Goal: Find specific page/section: Find specific page/section

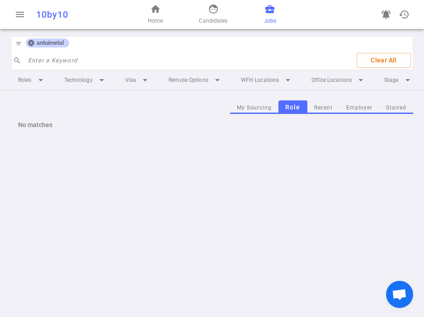
click at [31, 42] on icon at bounding box center [31, 43] width 6 height 6
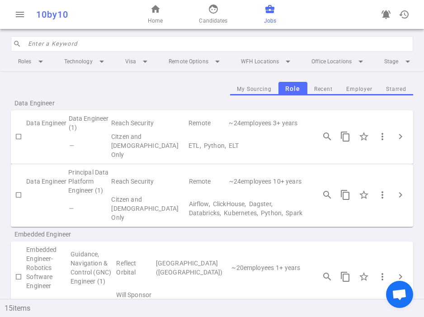
click at [47, 48] on input "search" at bounding box center [218, 44] width 380 height 14
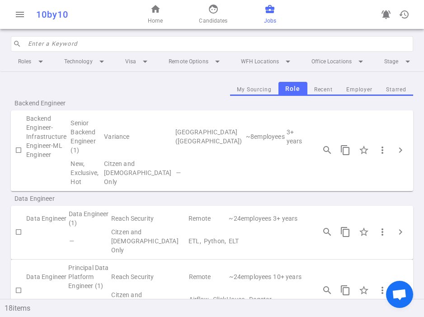
click at [82, 41] on input "search" at bounding box center [218, 44] width 380 height 14
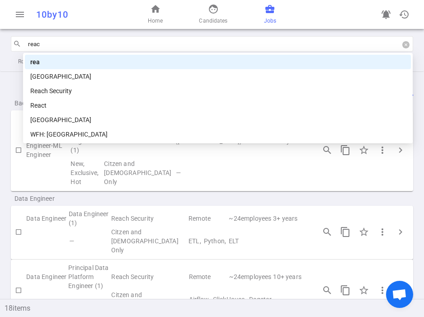
type input "reach"
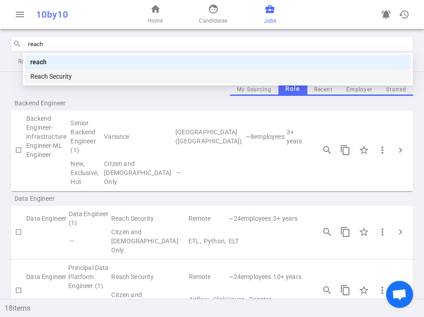
click at [60, 75] on div "Reach Security" at bounding box center [217, 76] width 375 height 10
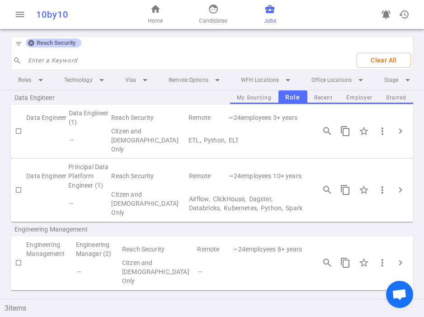
scroll to position [25, 0]
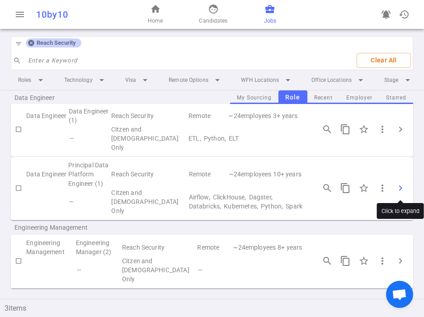
click at [398, 187] on span "chevron_right" at bounding box center [400, 188] width 11 height 11
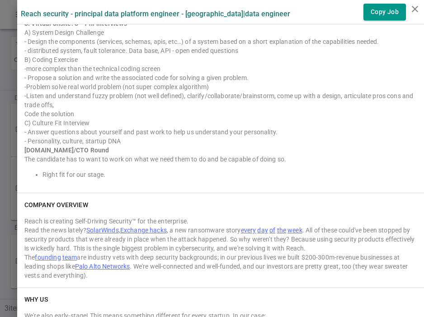
scroll to position [721, 0]
